Goal: Task Accomplishment & Management: Manage account settings

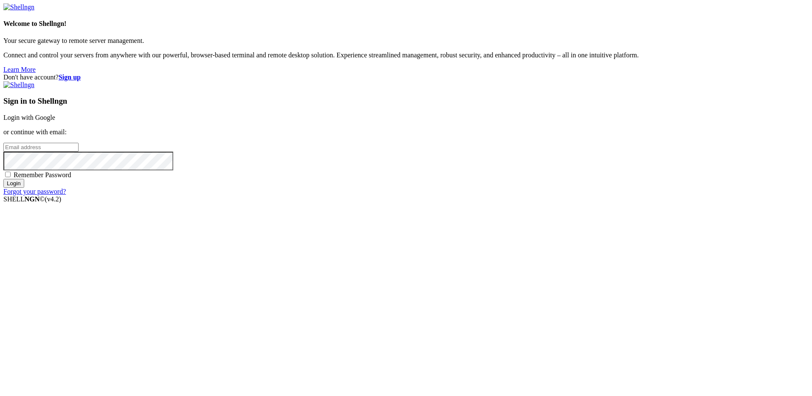
click at [79, 152] on input "email" at bounding box center [40, 147] width 75 height 9
type input "[EMAIL_ADDRESS][PERSON_NAME][DOMAIN_NAME]"
click at [24, 188] on input "Login" at bounding box center [13, 183] width 21 height 9
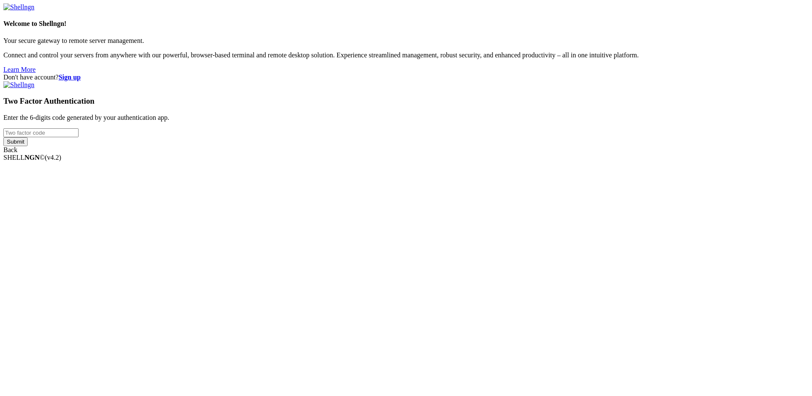
click at [79, 137] on input "number" at bounding box center [40, 132] width 75 height 9
type input "583938"
click at [28, 146] on input "Submit" at bounding box center [15, 141] width 24 height 9
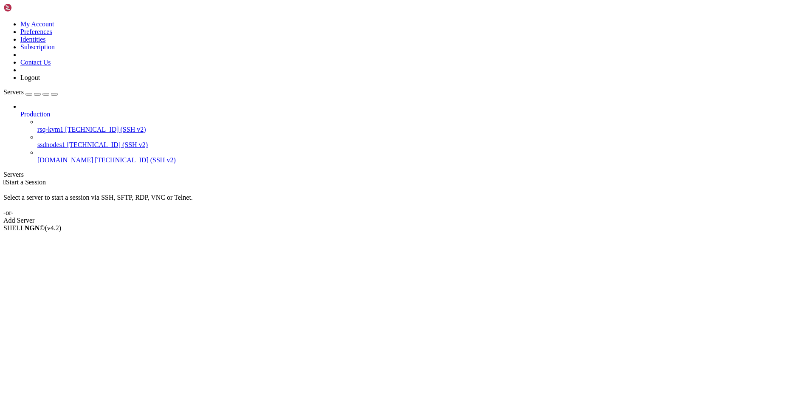
click at [3, 20] on icon at bounding box center [3, 20] width 0 height 0
click at [55, 51] on link "Subscription" at bounding box center [37, 46] width 34 height 7
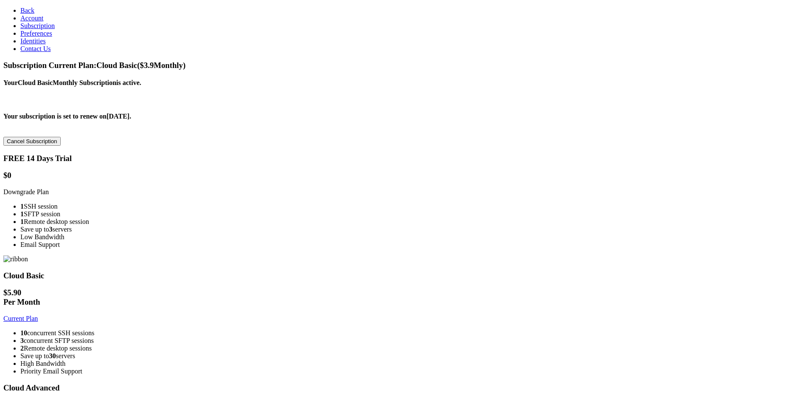
click at [26, 22] on span "Account" at bounding box center [31, 17] width 23 height 7
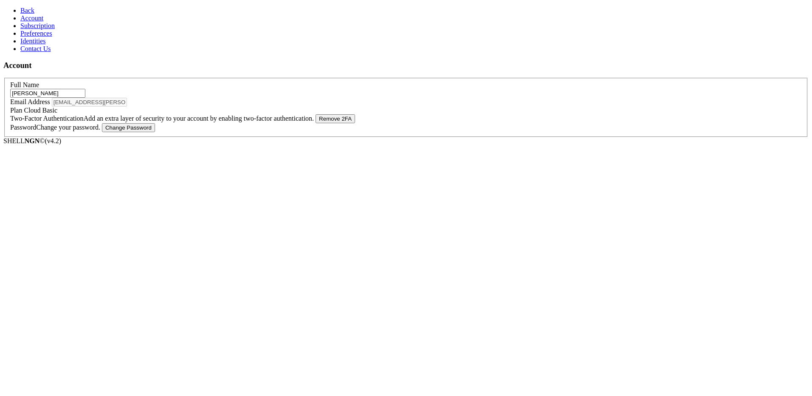
click at [35, 29] on span "Subscription" at bounding box center [37, 25] width 34 height 7
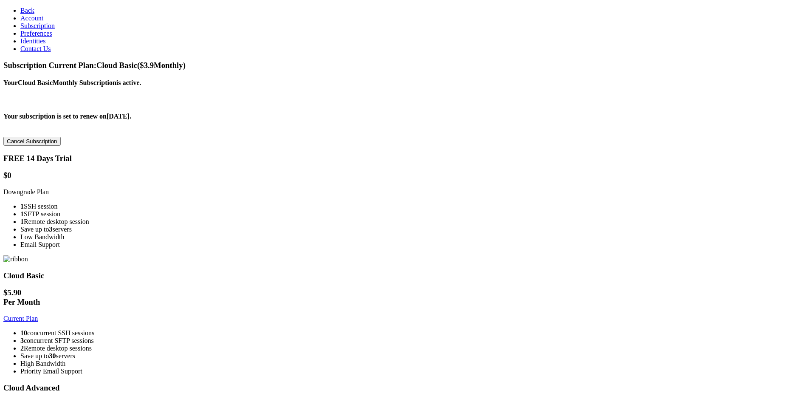
click at [34, 37] on span "Preferences" at bounding box center [36, 33] width 32 height 7
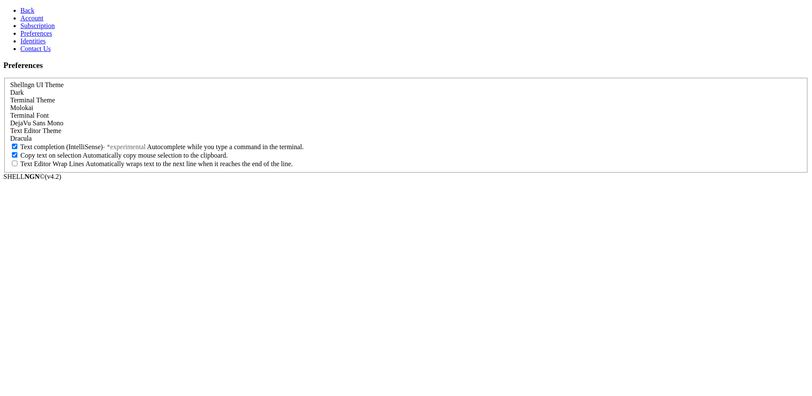
click at [34, 45] on span "Identities" at bounding box center [32, 40] width 25 height 7
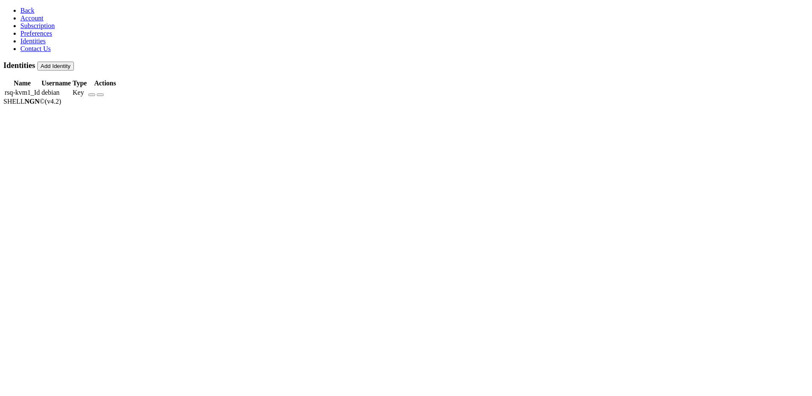
click at [33, 52] on span "Contact Us" at bounding box center [35, 48] width 31 height 7
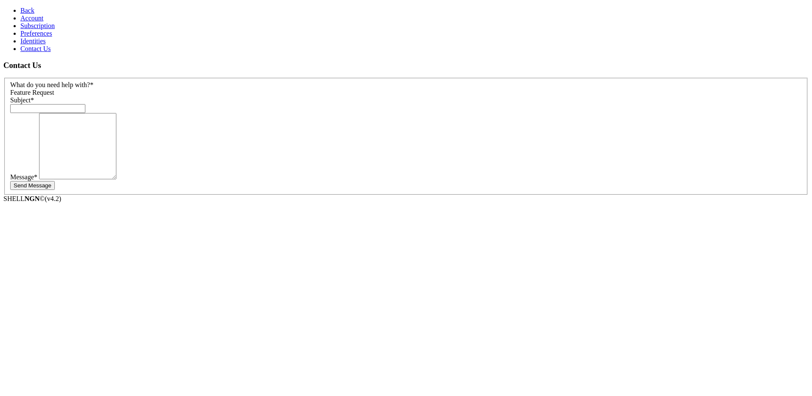
click at [32, 45] on link "Identities" at bounding box center [32, 40] width 25 height 7
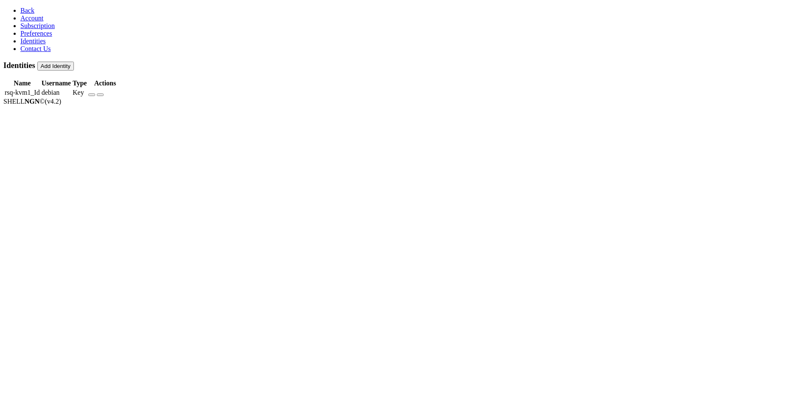
click at [36, 37] on span "Preferences" at bounding box center [36, 33] width 32 height 7
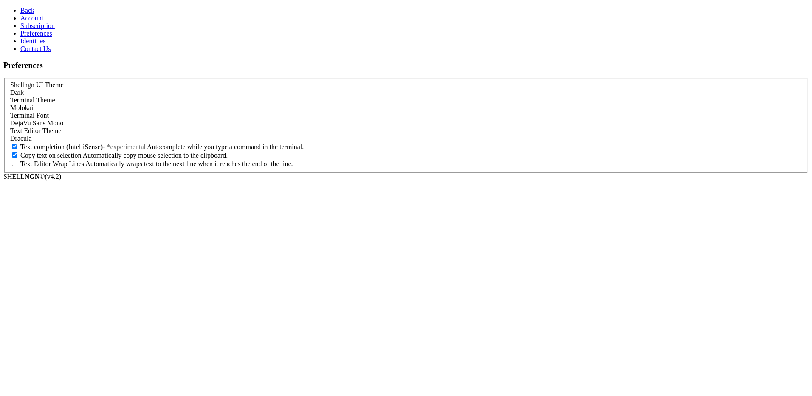
click at [37, 29] on span "Subscription" at bounding box center [37, 25] width 34 height 7
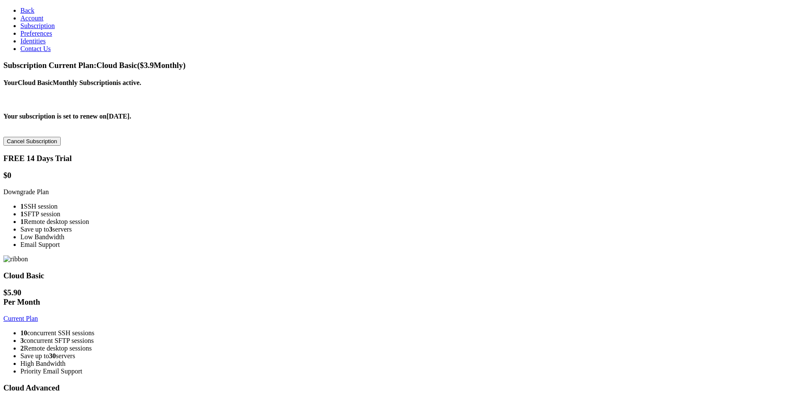
click at [25, 22] on span "Account" at bounding box center [31, 17] width 23 height 7
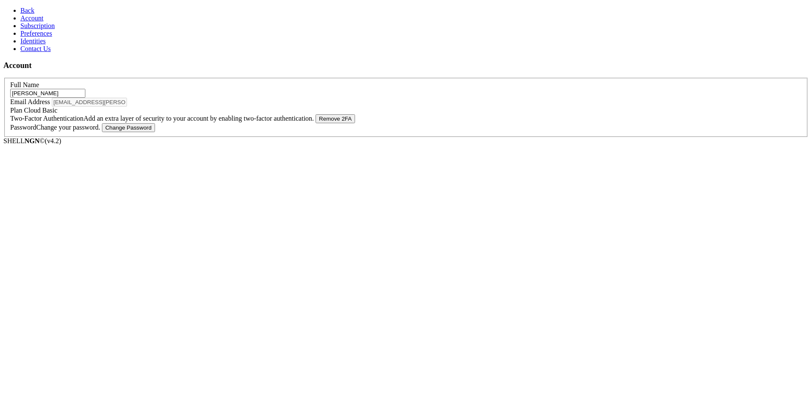
click at [20, 10] on span "Back" at bounding box center [27, 10] width 14 height 7
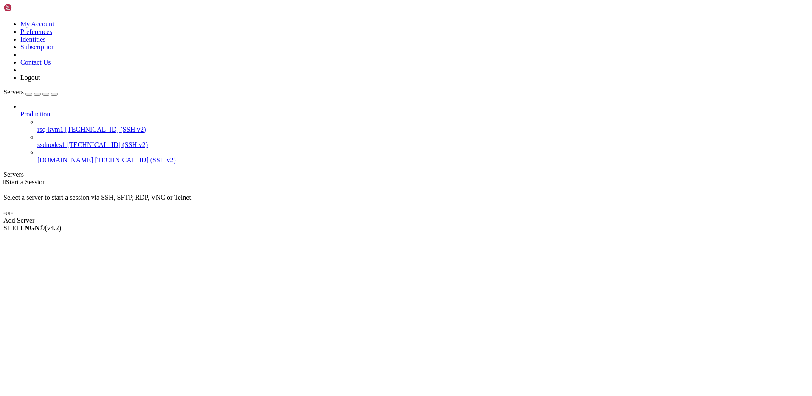
click at [3, 20] on icon at bounding box center [3, 20] width 0 height 0
click at [248, 186] on div "Select a server to start a session via SSH, SFTP, RDP, VNC or Telnet. -or-" at bounding box center [405, 201] width 805 height 31
